Goal: Transaction & Acquisition: Obtain resource

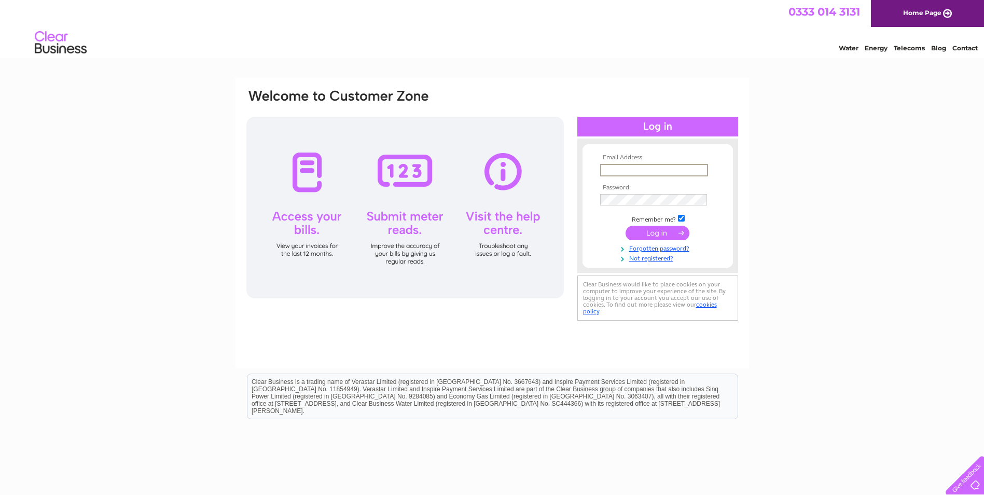
click at [612, 168] on input "text" at bounding box center [654, 170] width 108 height 12
type input "[EMAIL_ADDRESS][DOMAIN_NAME]"
click at [653, 234] on input "submit" at bounding box center [658, 233] width 64 height 15
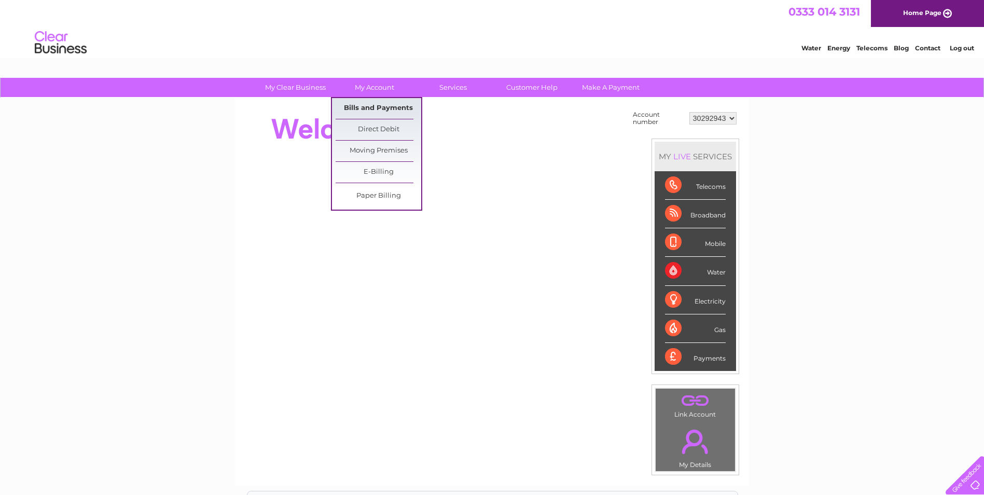
click at [377, 107] on link "Bills and Payments" at bounding box center [379, 108] width 86 height 21
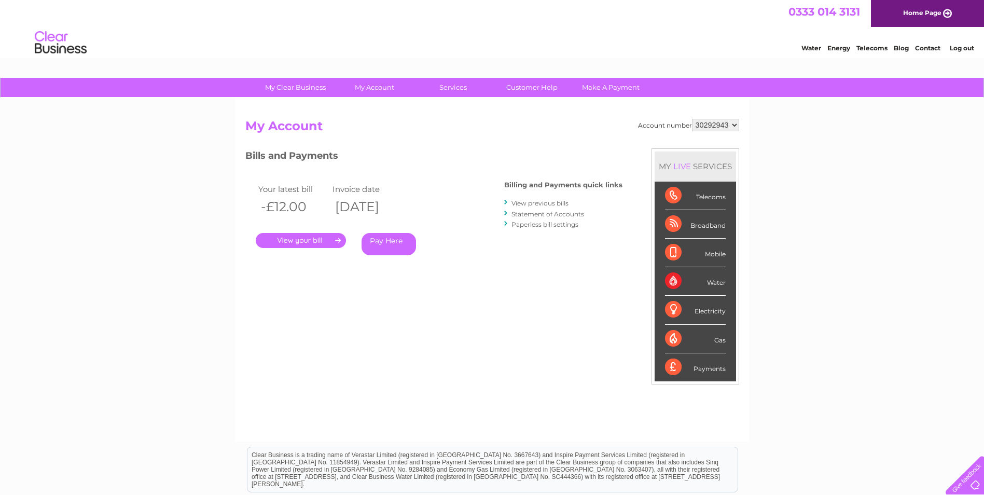
click at [308, 241] on link "." at bounding box center [301, 240] width 90 height 15
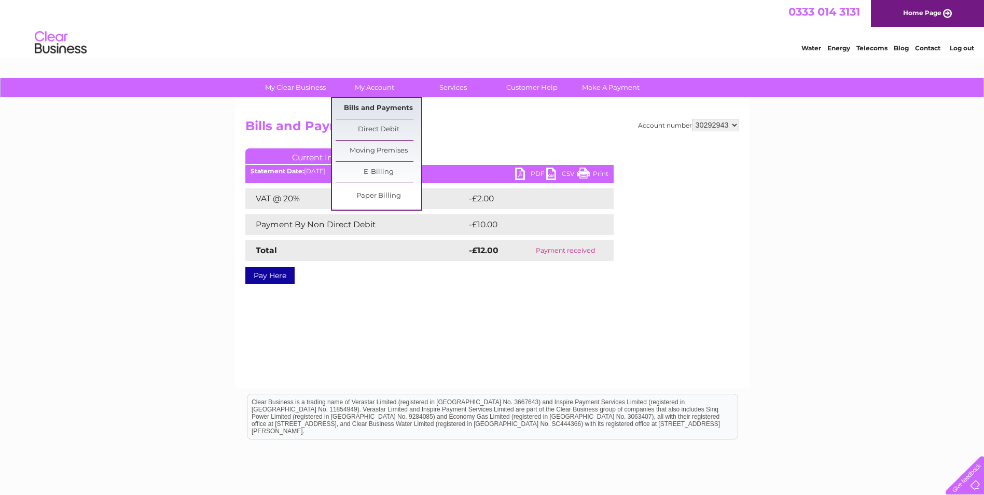
click at [376, 107] on link "Bills and Payments" at bounding box center [379, 108] width 86 height 21
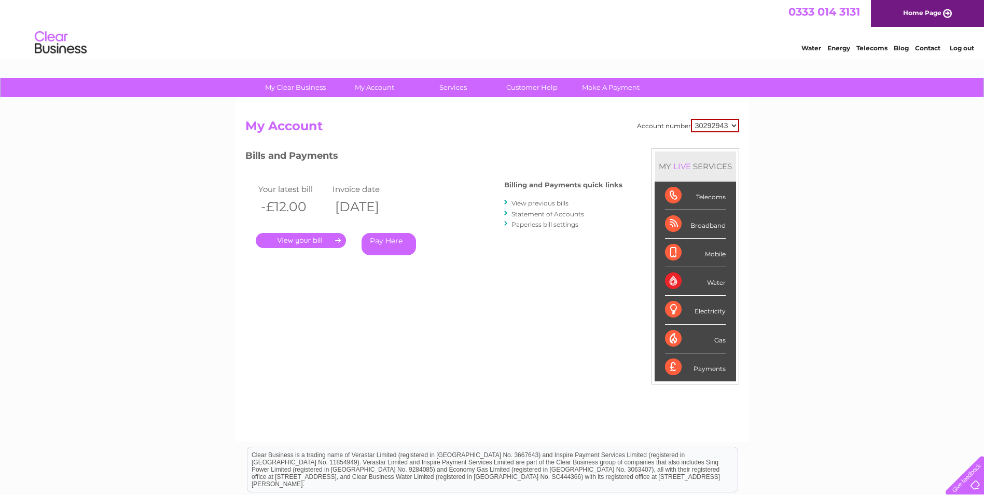
click at [535, 216] on link "Statement of Accounts" at bounding box center [548, 214] width 73 height 8
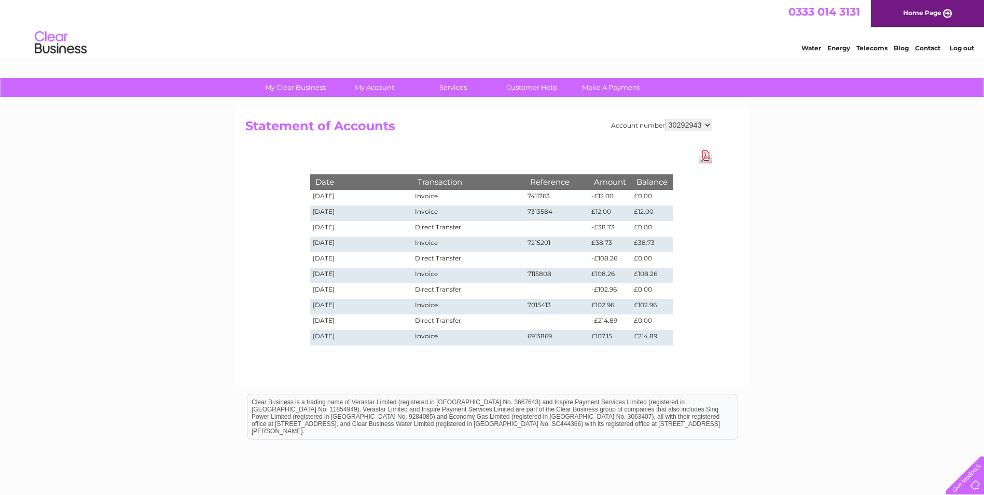
click at [705, 156] on link "Download Pdf" at bounding box center [706, 155] width 13 height 15
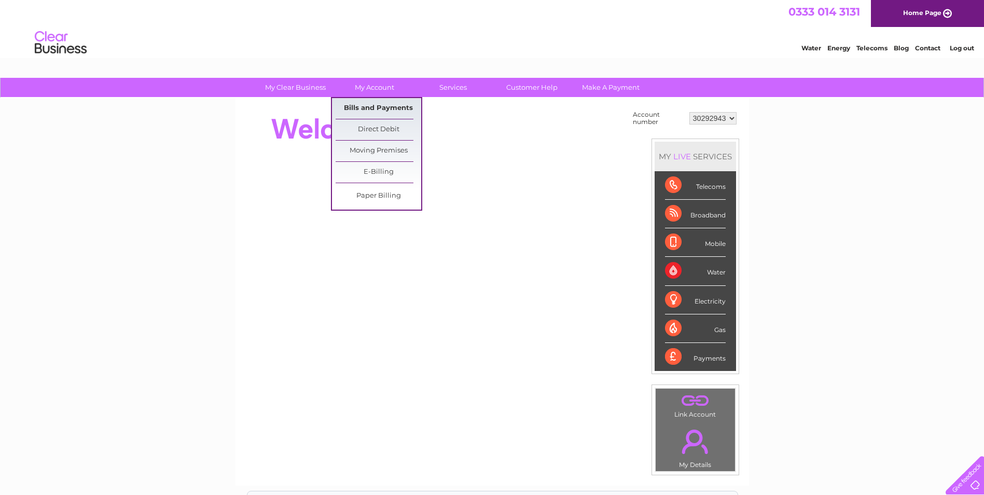
click at [371, 105] on link "Bills and Payments" at bounding box center [379, 108] width 86 height 21
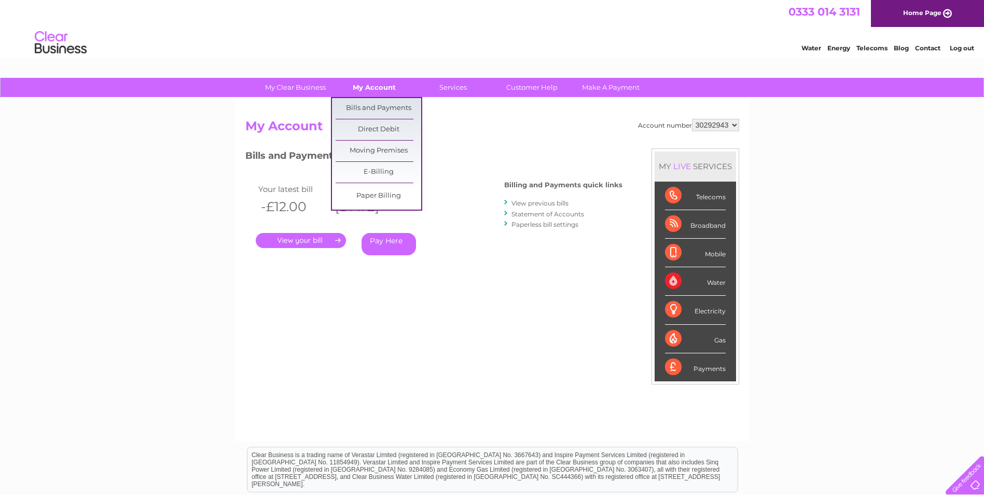
click at [380, 90] on link "My Account" at bounding box center [375, 87] width 86 height 19
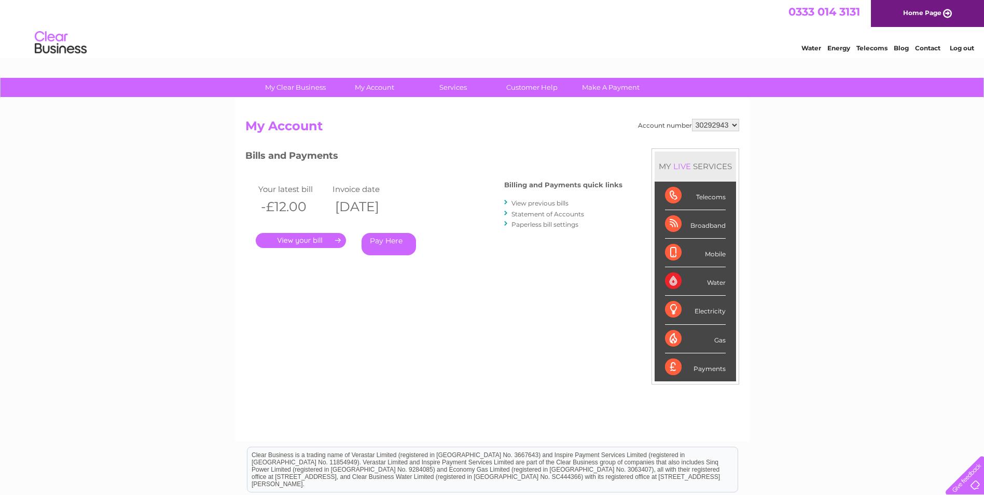
click at [504, 292] on div "Account number 30292943 My Account MY LIVE SERVICES Telecoms Broadband Mobile W…" at bounding box center [492, 275] width 494 height 312
